Goal: Information Seeking & Learning: Learn about a topic

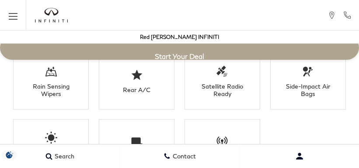
scroll to position [1542, 0]
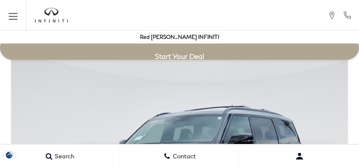
scroll to position [1507, 0]
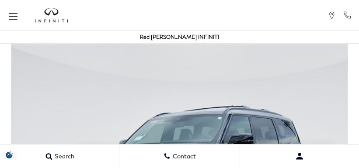
scroll to position [1507, 0]
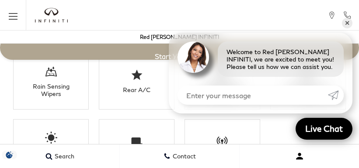
click at [241, 152] on button "Very difficult" at bounding box center [299, 157] width 119 height 22
